Goal: Obtain resource: Download file/media

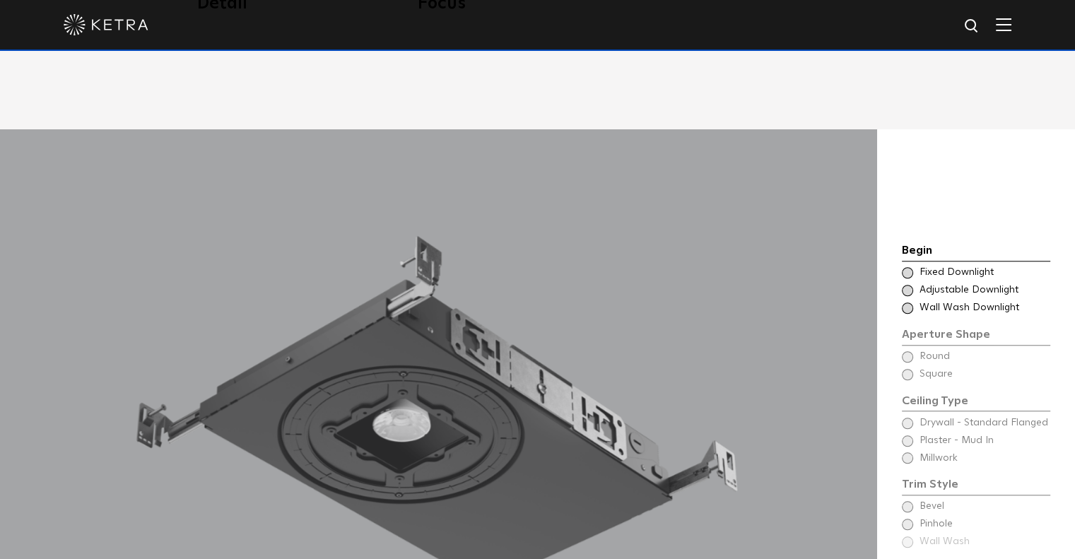
scroll to position [1201, 0]
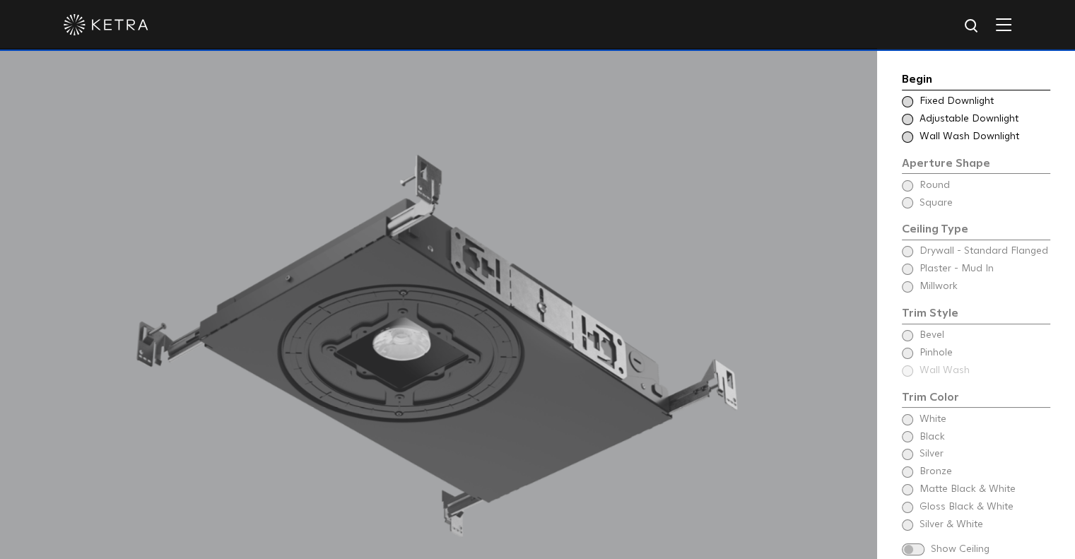
click at [912, 119] on span at bounding box center [907, 119] width 11 height 11
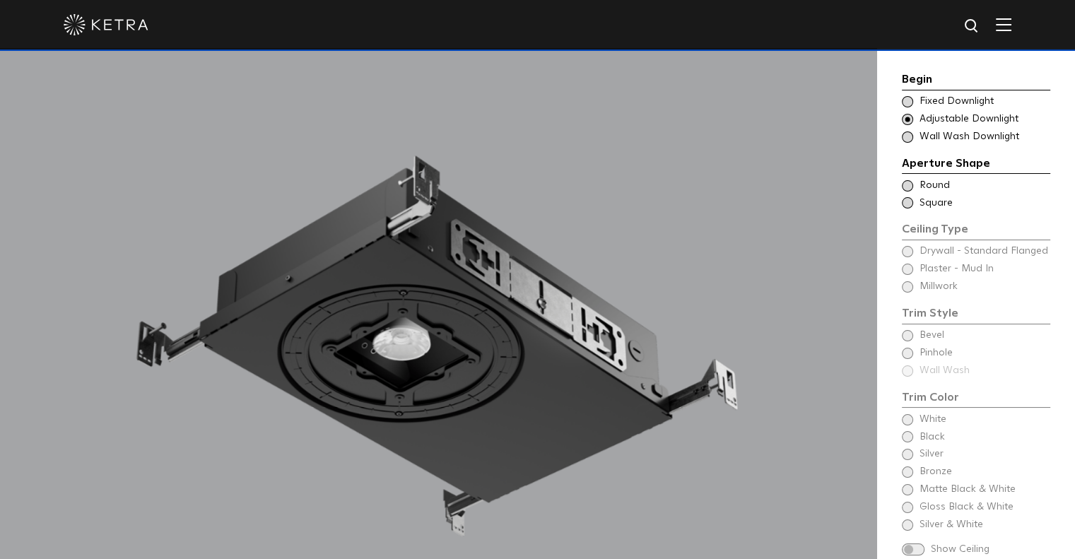
click at [909, 181] on span at bounding box center [907, 185] width 11 height 11
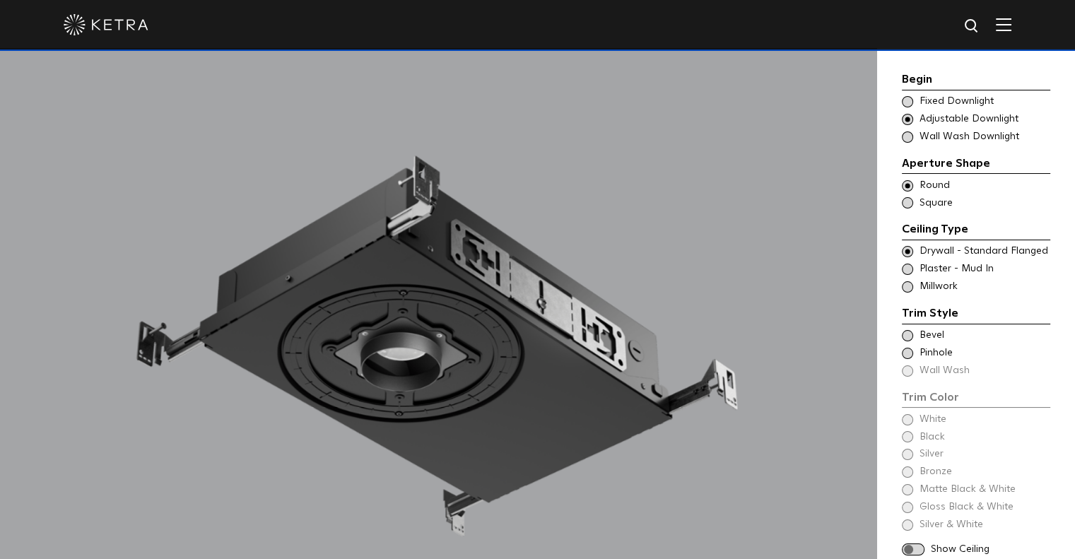
click at [907, 259] on div "Trim Style - Round - Flanged Wall Wash - Round - Flanged - Disabled Drywall - S…" at bounding box center [976, 268] width 148 height 49
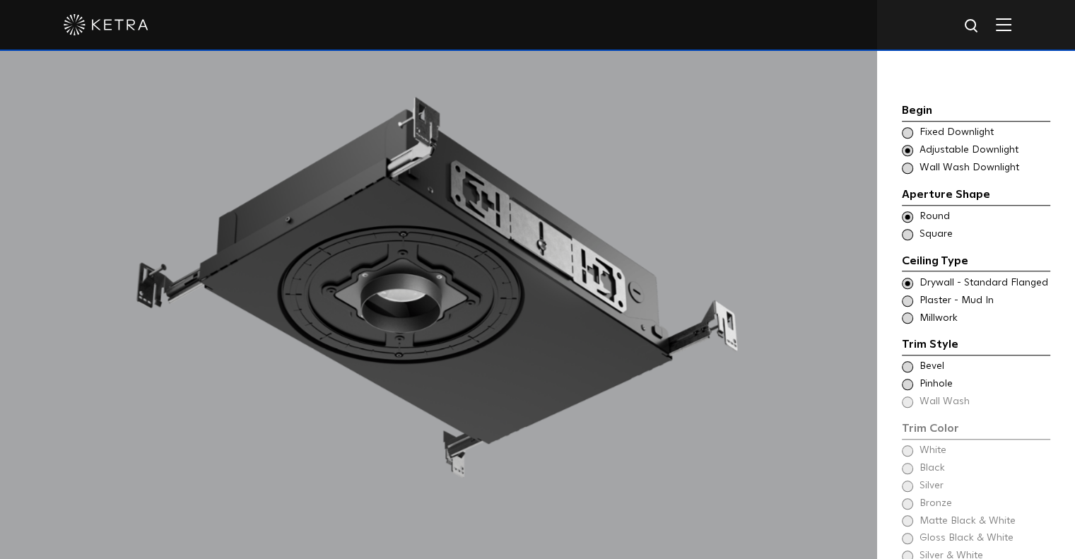
scroll to position [1343, 0]
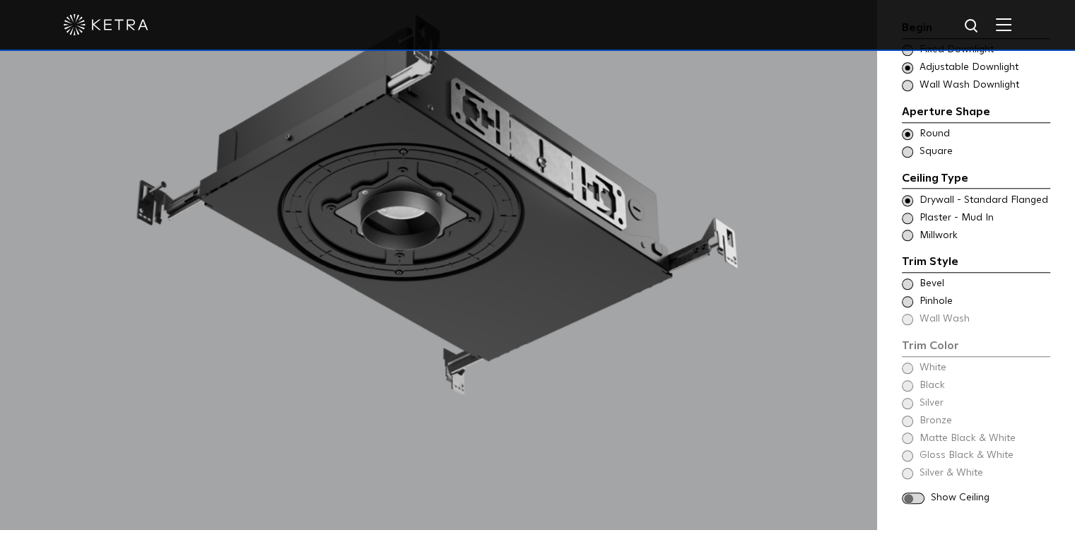
click at [911, 278] on span at bounding box center [907, 283] width 11 height 11
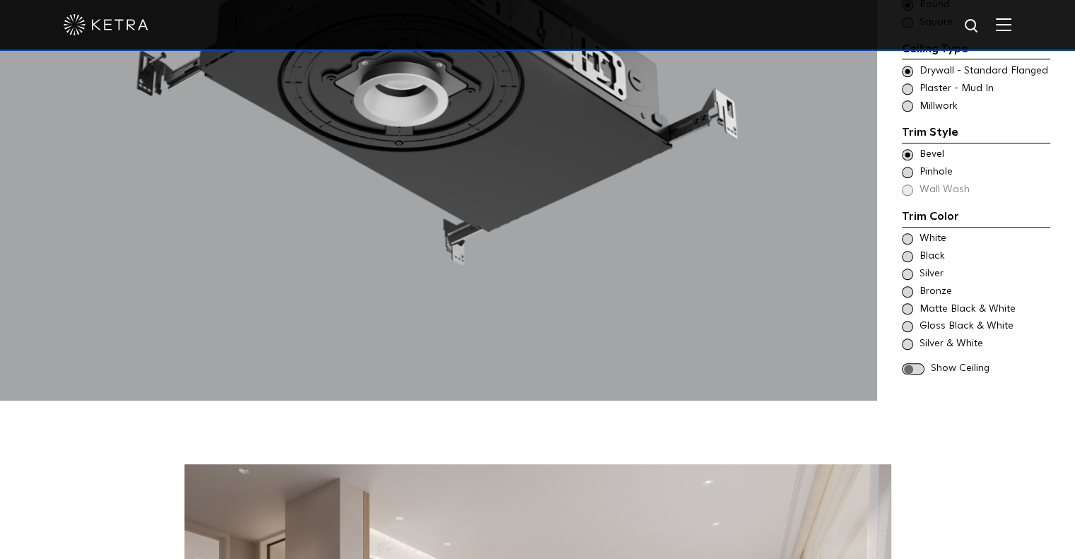
scroll to position [1484, 0]
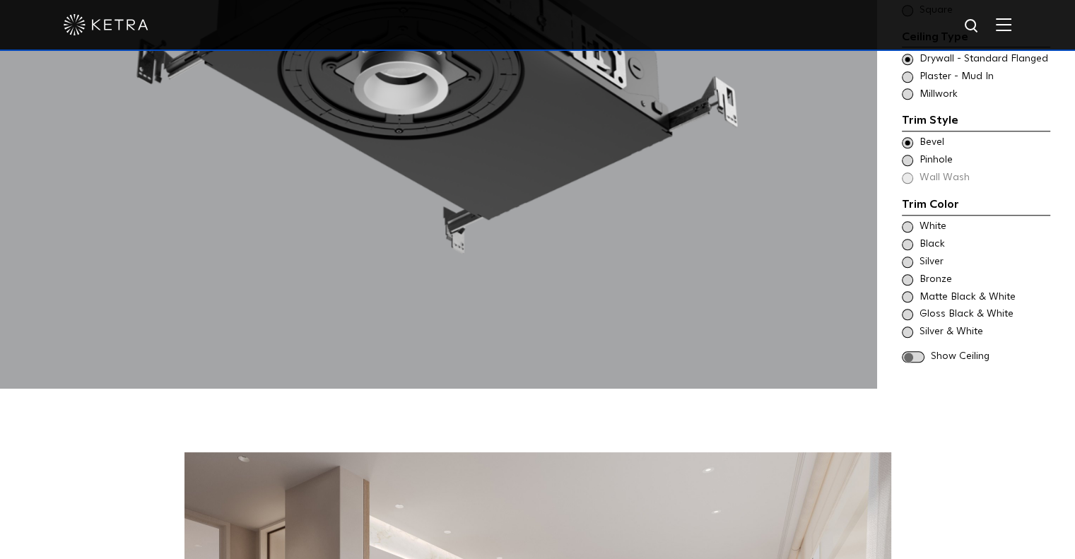
click at [933, 237] on span "Black" at bounding box center [983, 244] width 129 height 14
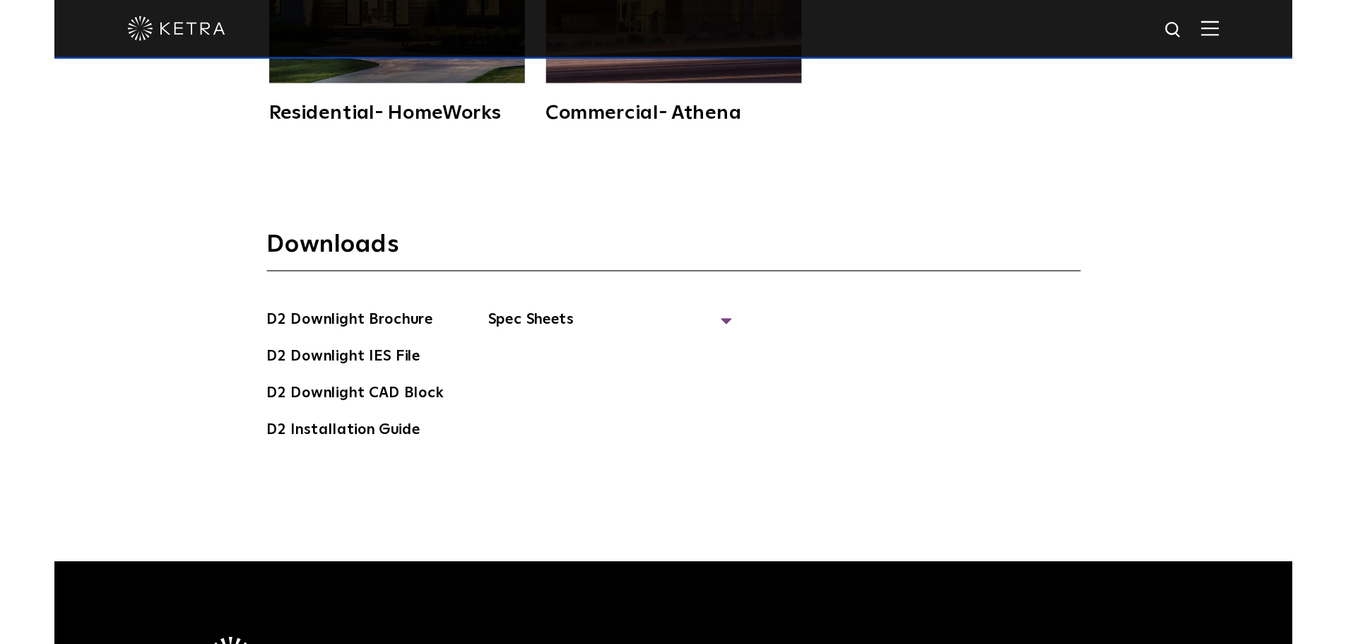
scroll to position [3674, 0]
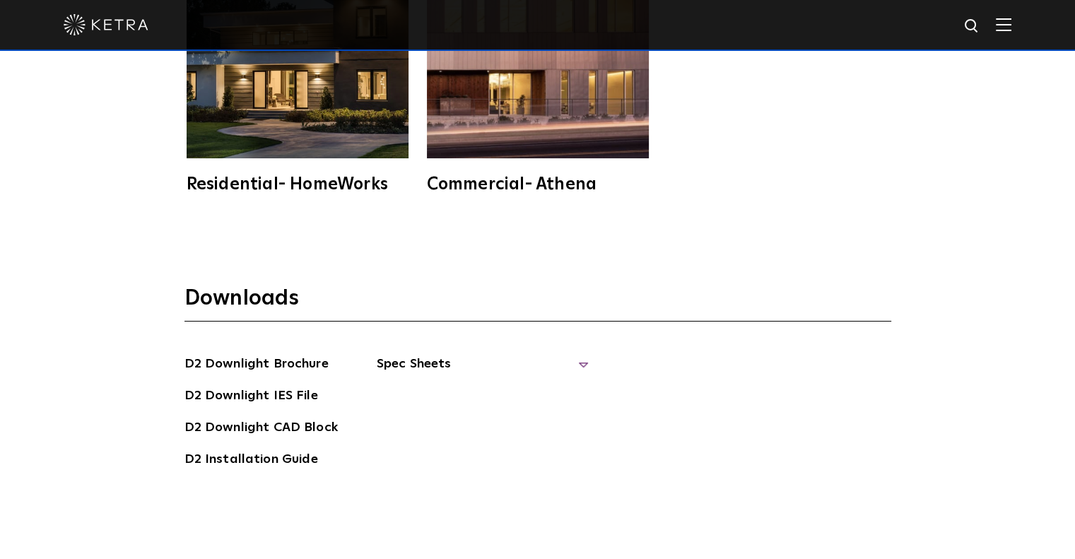
click at [473, 354] on span "Spec Sheets" at bounding box center [483, 369] width 212 height 31
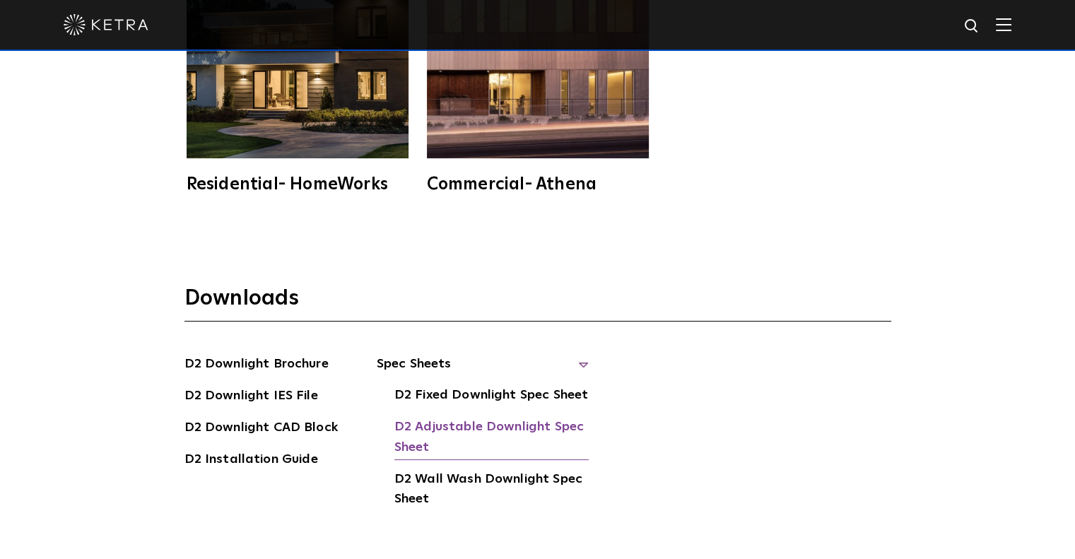
click at [481, 417] on link "D2 Adjustable Downlight Spec Sheet" at bounding box center [491, 438] width 194 height 43
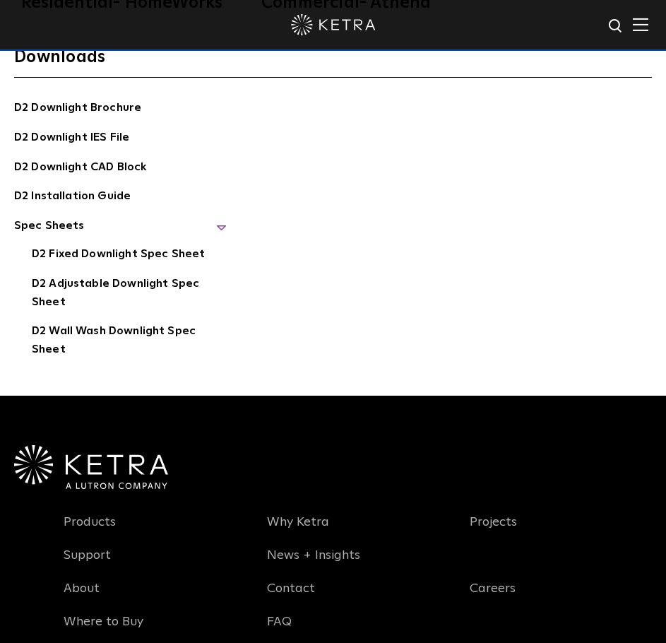
scroll to position [4485, 0]
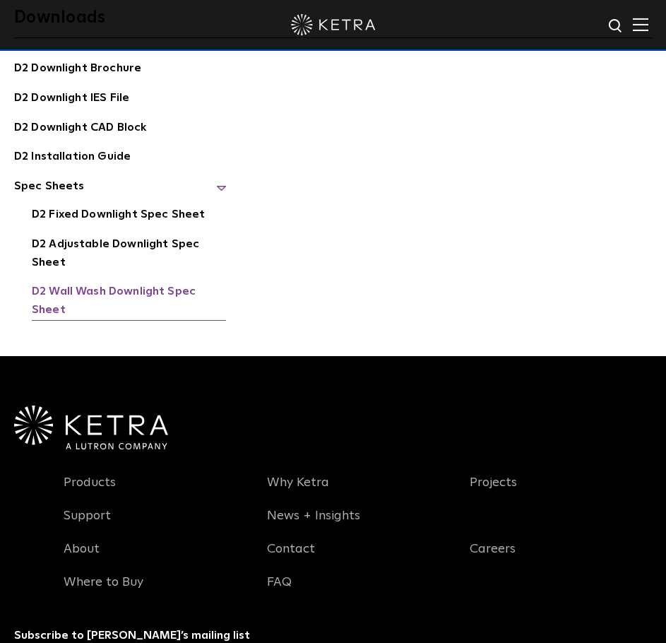
click at [111, 283] on link "D2 Wall Wash Downlight Spec Sheet" at bounding box center [129, 302] width 194 height 38
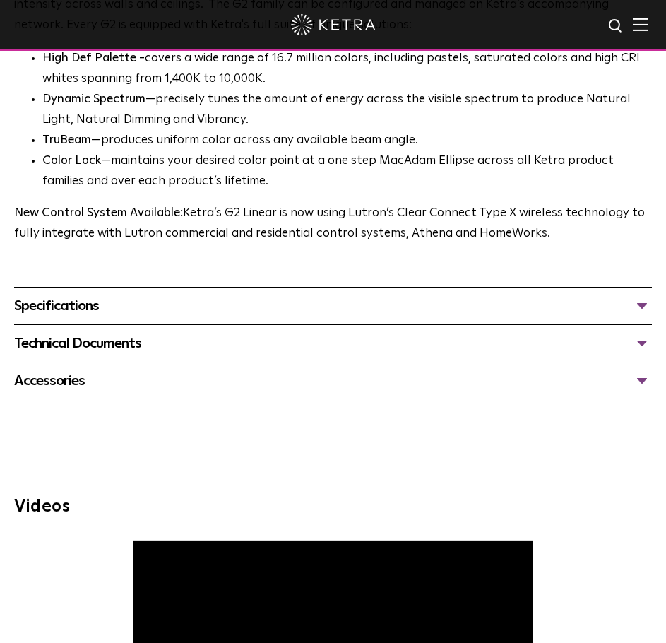
click at [91, 306] on div "Specifications" at bounding box center [333, 306] width 638 height 23
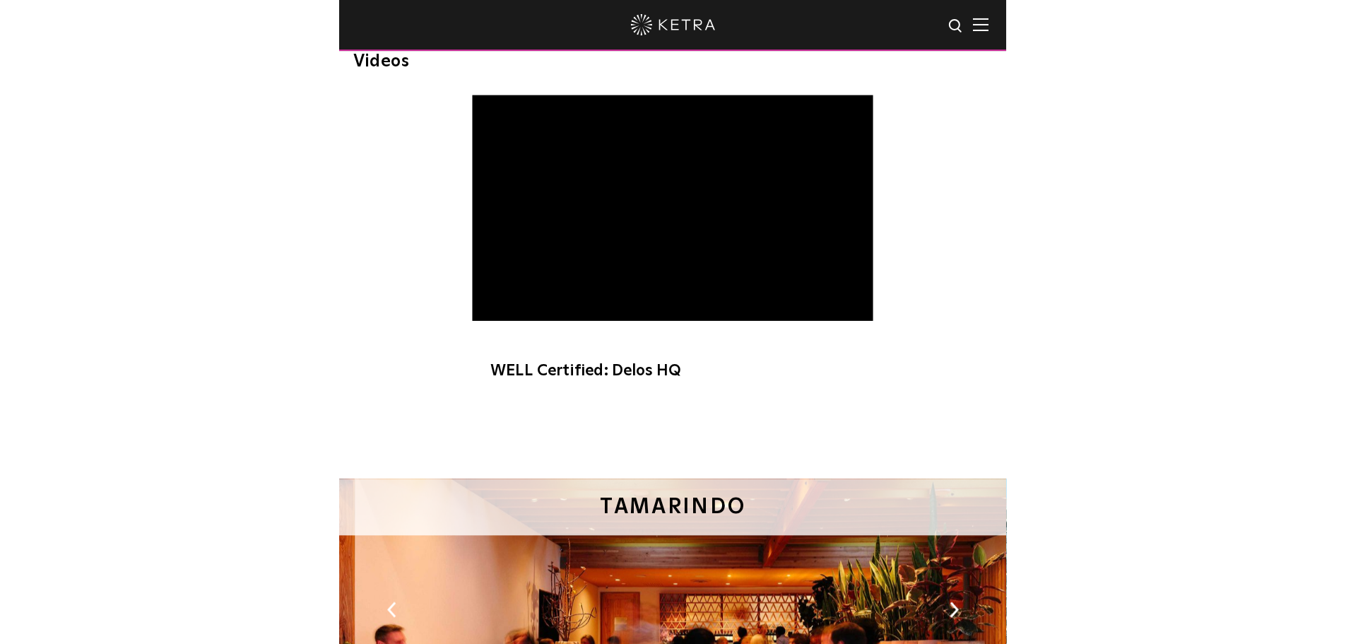
scroll to position [1413, 0]
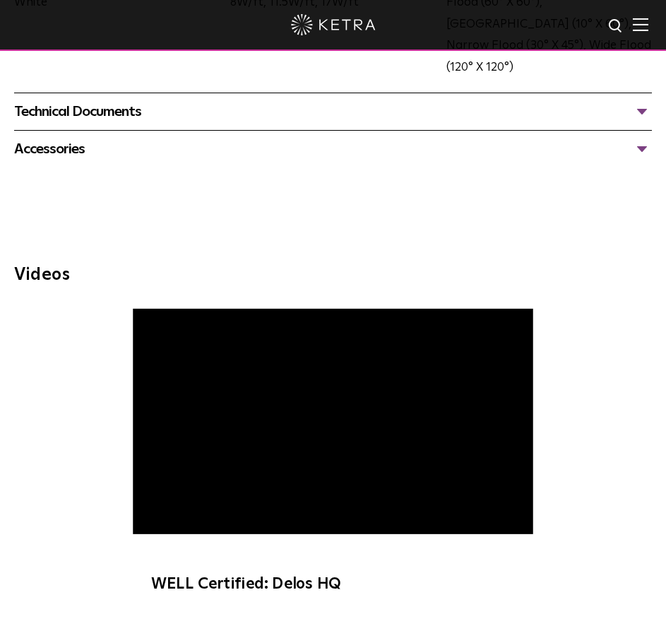
click at [85, 125] on div "Technical Documents G2 Specification Sheet G2 Installation Guide G2 Brochure G2…" at bounding box center [333, 111] width 638 height 37
click at [84, 124] on div "Technical Documents G2 Specification Sheet G2 Installation Guide G2 Brochure G2…" at bounding box center [333, 111] width 638 height 37
click at [82, 116] on div "Technical Documents" at bounding box center [333, 111] width 638 height 23
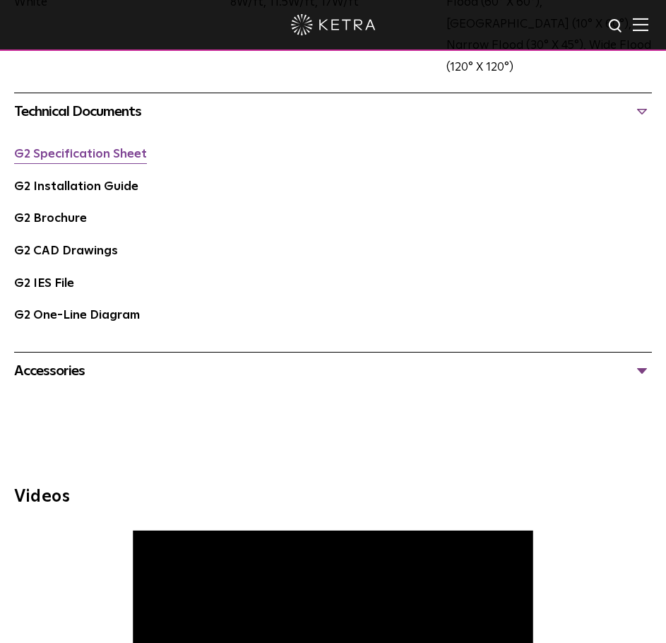
click at [61, 148] on link "G2 Specification Sheet" at bounding box center [80, 154] width 133 height 12
